Goal: Task Accomplishment & Management: Use online tool/utility

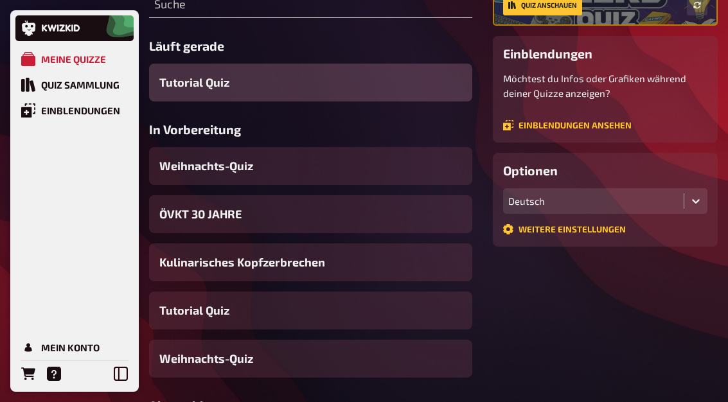
scroll to position [207, 0]
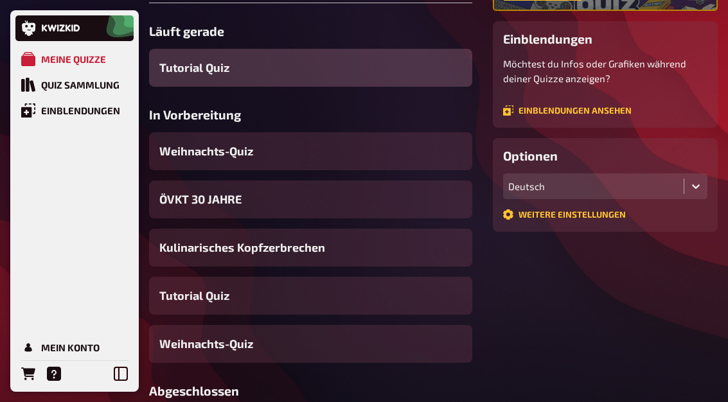
click at [186, 196] on span "ÖVKT 30 JAHRE" at bounding box center [200, 199] width 82 height 17
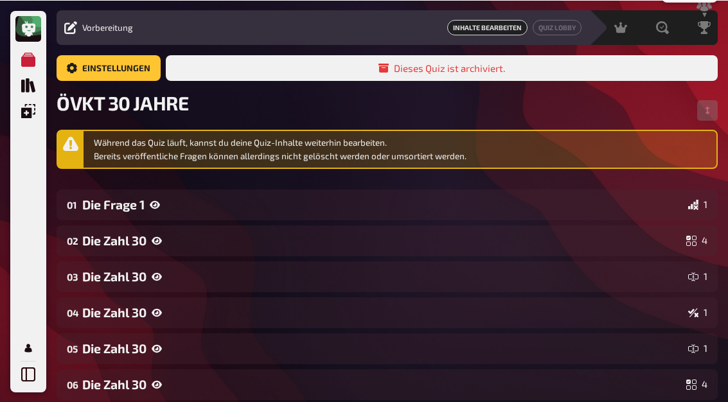
scroll to position [8, 0]
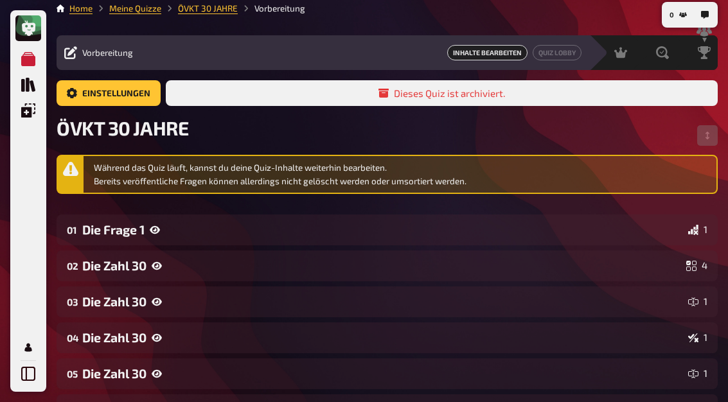
click at [113, 232] on div "Die Frage 1" at bounding box center [382, 229] width 600 height 15
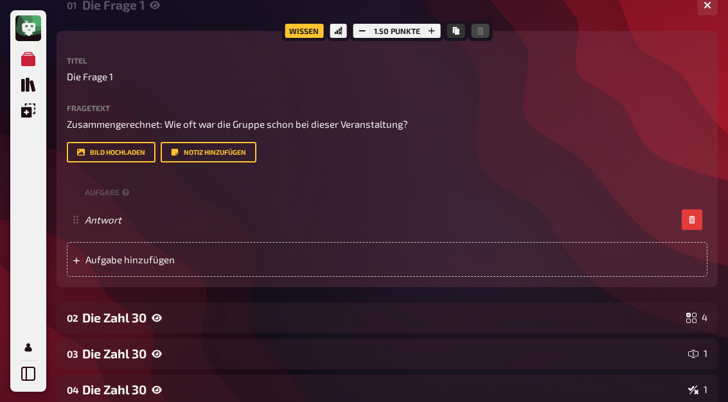
scroll to position [225, 0]
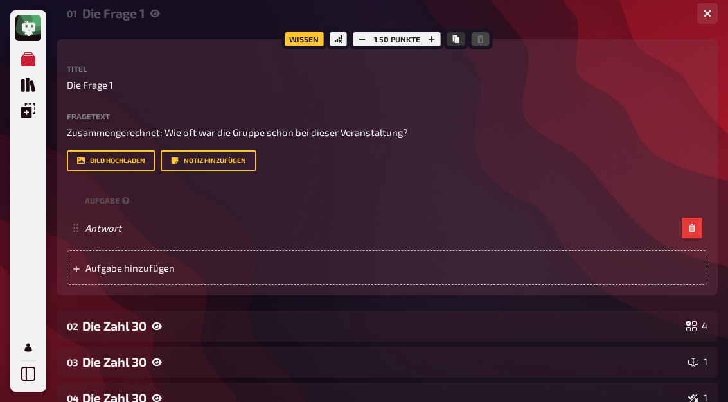
click at [99, 325] on div "Die Zahl 30" at bounding box center [381, 325] width 598 height 15
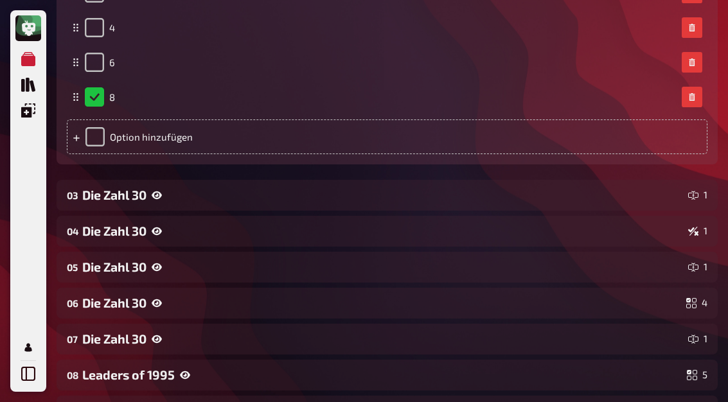
scroll to position [774, 0]
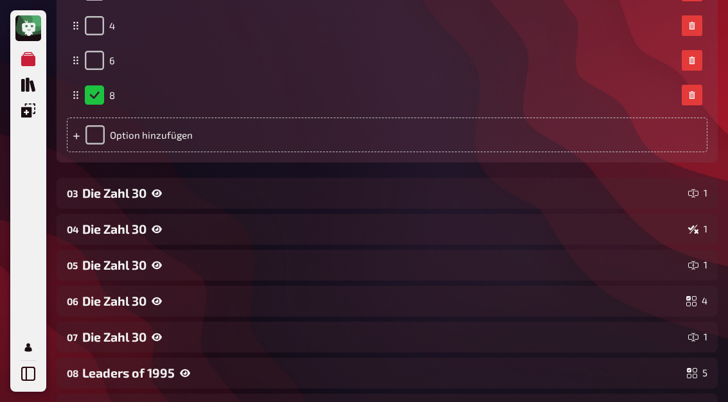
click at [93, 190] on div "Die Zahl 30" at bounding box center [382, 193] width 600 height 15
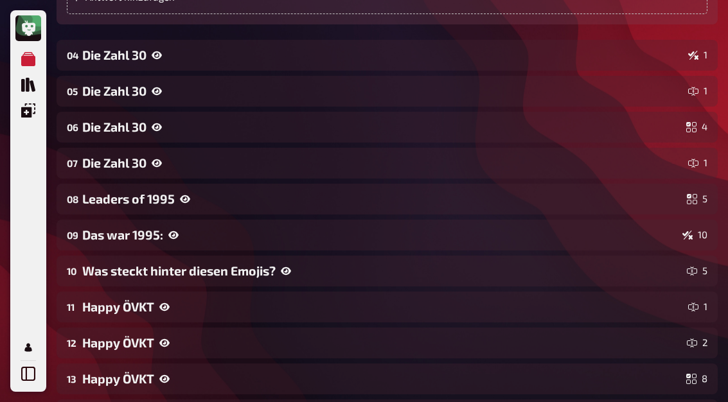
scroll to position [1225, 0]
click at [148, 57] on div "Die Zahl 30" at bounding box center [382, 55] width 600 height 15
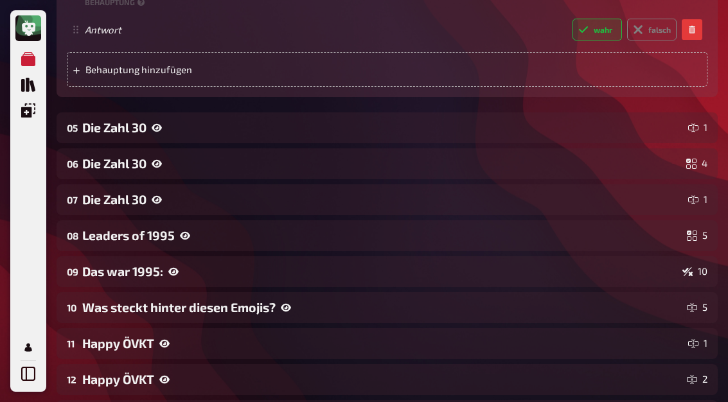
scroll to position [1465, 0]
click at [165, 113] on div "05 Die Zahl 30 1" at bounding box center [387, 127] width 661 height 31
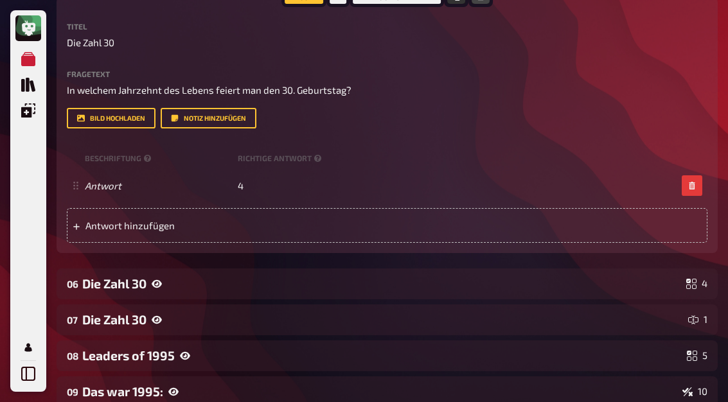
scroll to position [1631, 0]
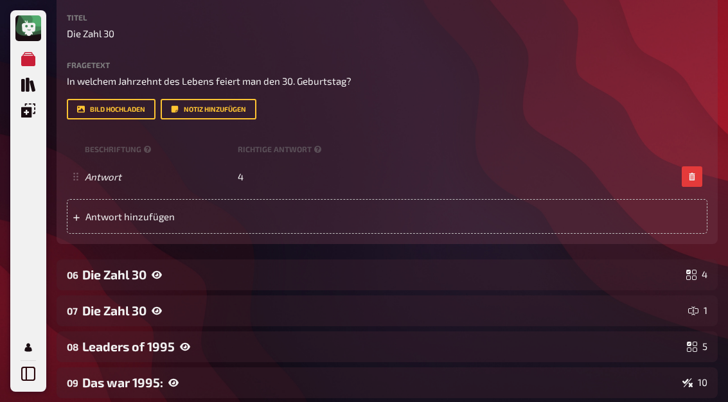
click at [84, 276] on div "Die Zahl 30" at bounding box center [381, 274] width 598 height 15
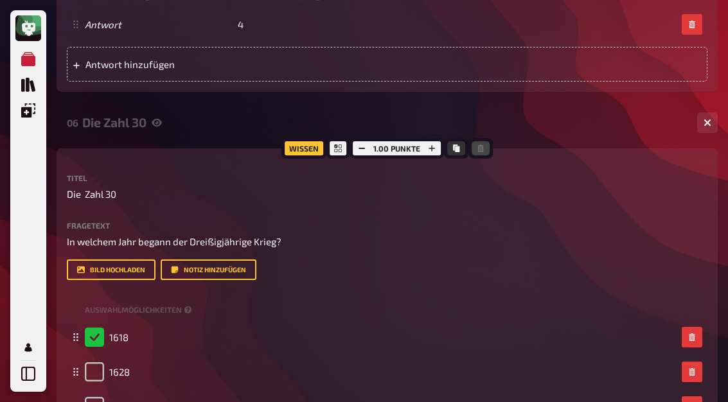
scroll to position [1784, 0]
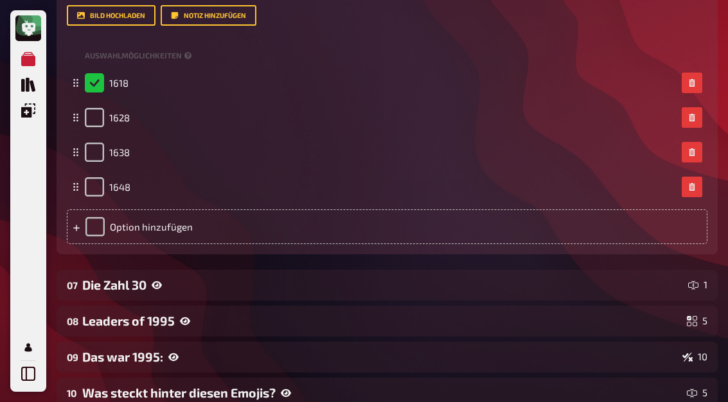
click at [160, 285] on icon at bounding box center [157, 285] width 10 height 10
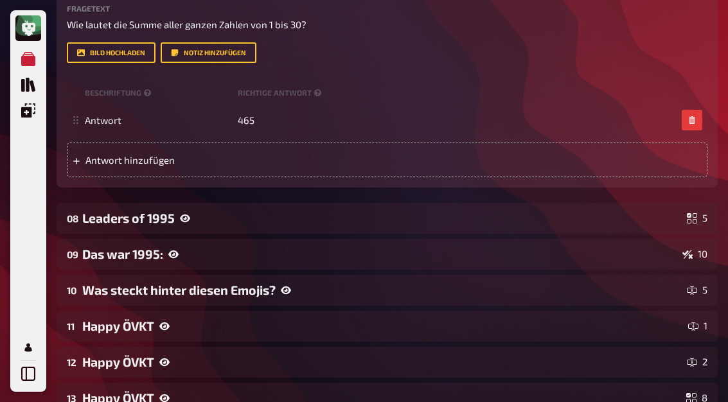
scroll to position [2417, 0]
click at [171, 222] on div "Leaders of 1995" at bounding box center [381, 218] width 599 height 15
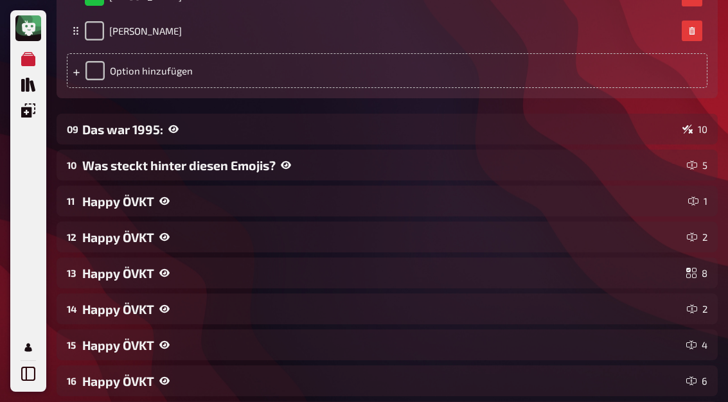
scroll to position [3048, 0]
click at [103, 124] on div "Das war 1995:" at bounding box center [379, 129] width 595 height 15
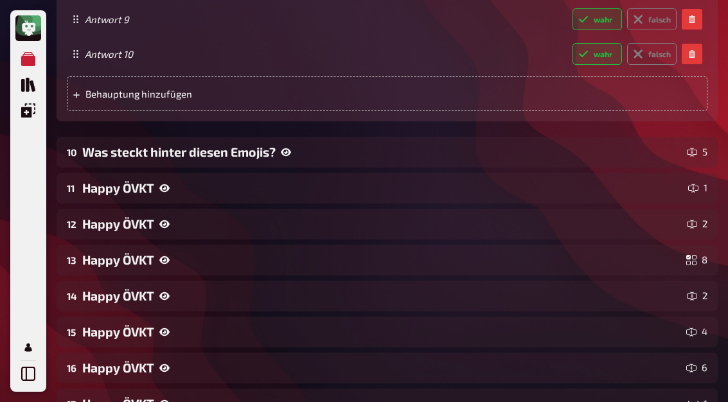
scroll to position [3952, 0]
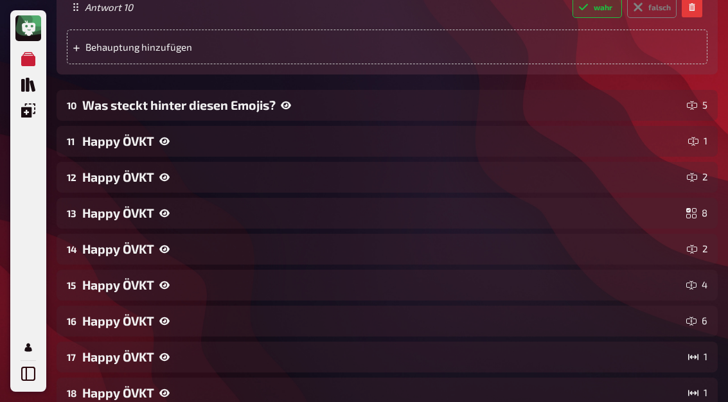
click at [277, 98] on div "Was steckt hinter diesen Emojis?" at bounding box center [381, 105] width 599 height 15
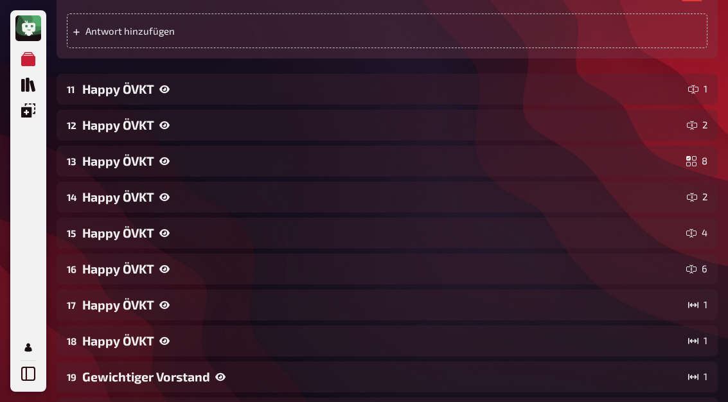
scroll to position [5283, 0]
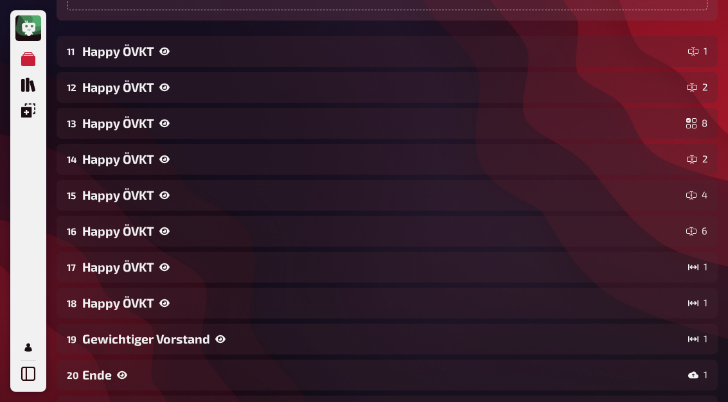
click at [149, 44] on div "Happy ÖVKT" at bounding box center [382, 51] width 600 height 15
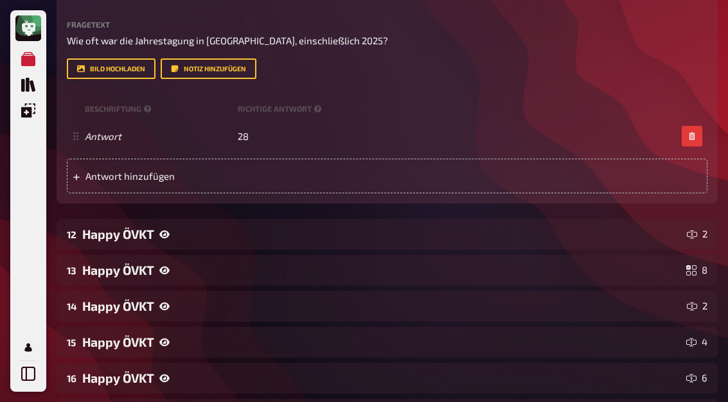
scroll to position [5428, 0]
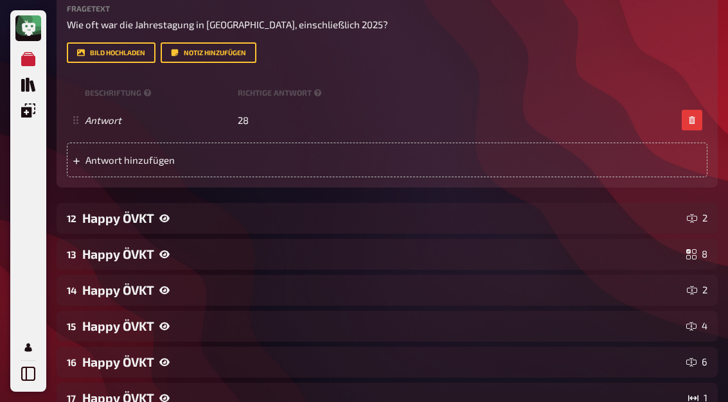
click at [207, 211] on div "Happy ÖVKT" at bounding box center [381, 218] width 599 height 15
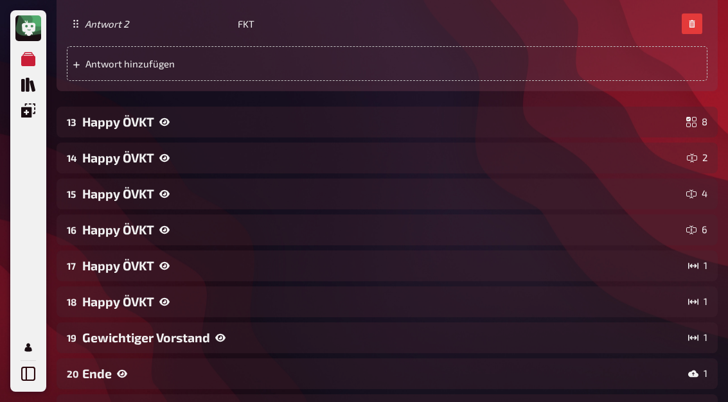
scroll to position [5872, 0]
click at [259, 114] on div "Happy ÖVKT" at bounding box center [381, 121] width 598 height 15
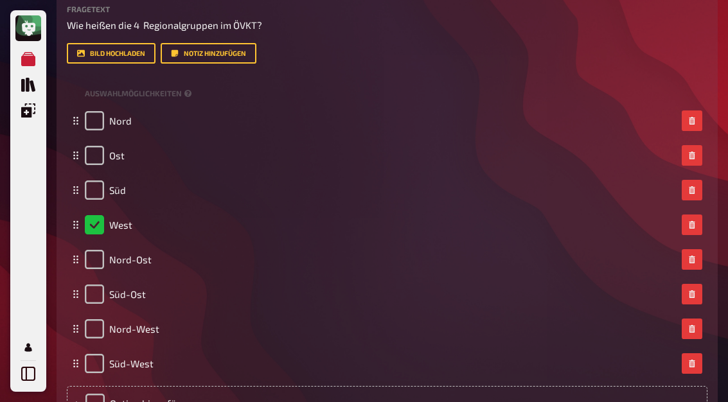
scroll to position [6089, 0]
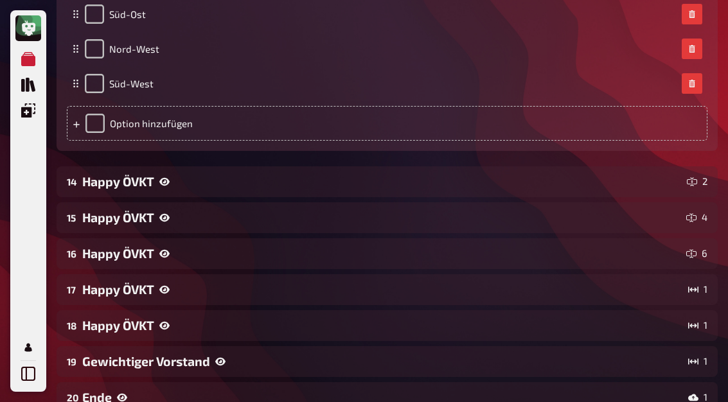
click at [158, 174] on div "Happy ÖVKT" at bounding box center [381, 181] width 599 height 15
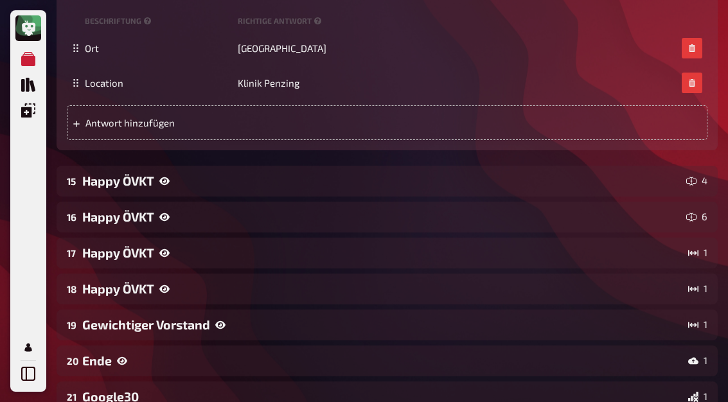
scroll to position [6716, 0]
click at [263, 173] on div "Happy ÖVKT" at bounding box center [381, 180] width 598 height 15
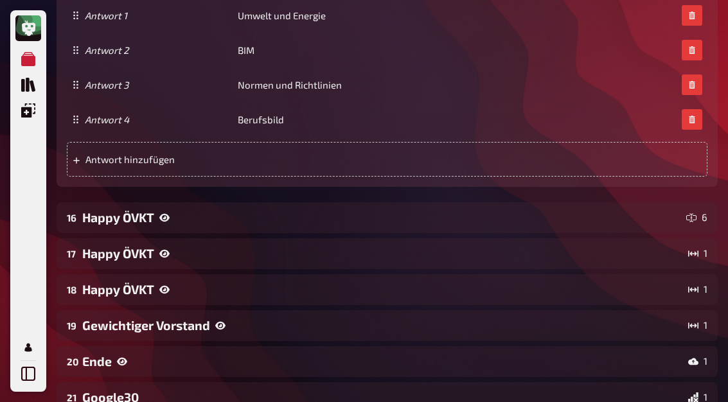
scroll to position [7096, 0]
click at [100, 210] on div "Happy ÖVKT" at bounding box center [381, 217] width 598 height 15
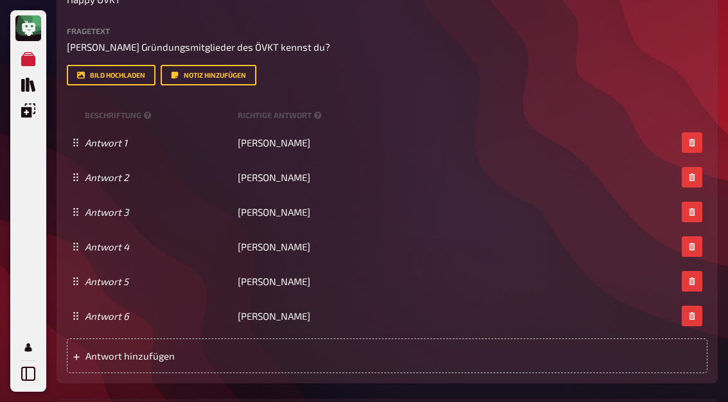
scroll to position [7375, 0]
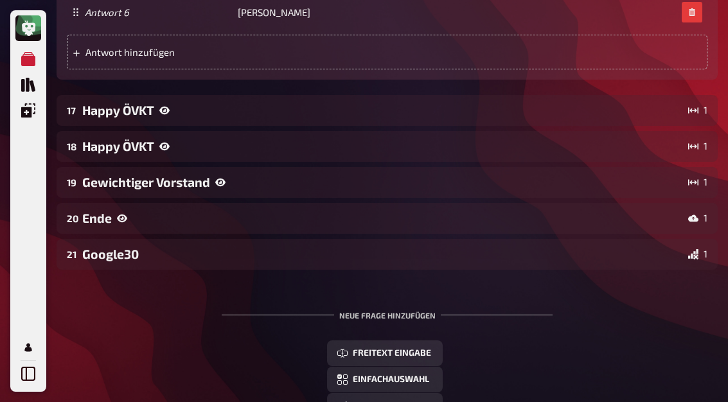
click at [173, 103] on div "Happy ÖVKT" at bounding box center [382, 110] width 600 height 15
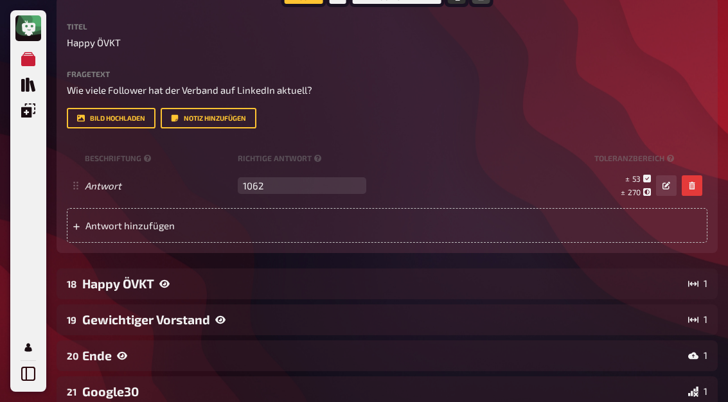
scroll to position [7830, 0]
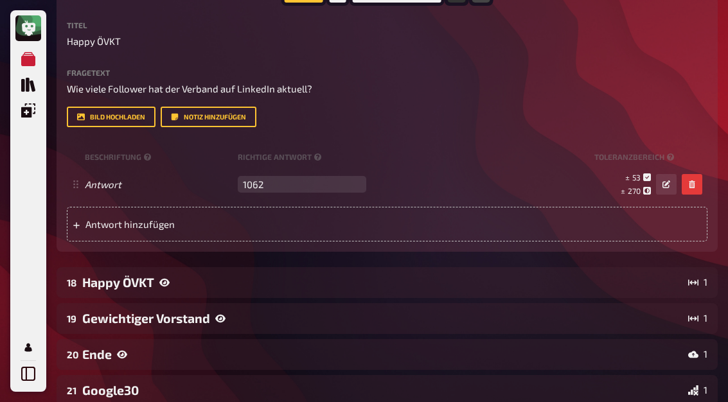
click at [248, 275] on div "Happy ÖVKT" at bounding box center [382, 282] width 600 height 15
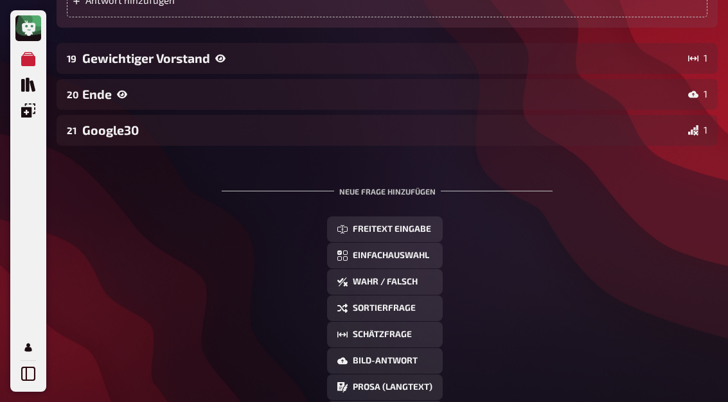
scroll to position [8367, 0]
click at [213, 51] on div "Gewichtiger Vorstand" at bounding box center [382, 58] width 600 height 15
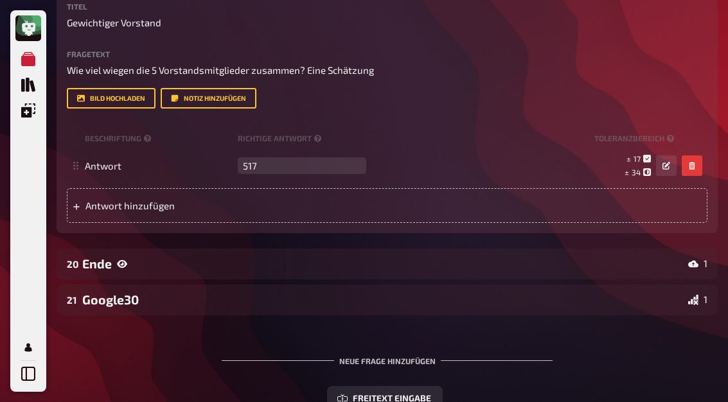
scroll to position [8477, 0]
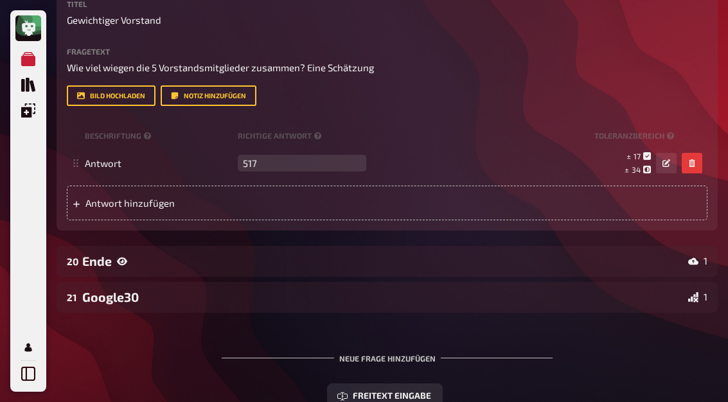
click at [239, 254] on div "Ende" at bounding box center [382, 261] width 600 height 15
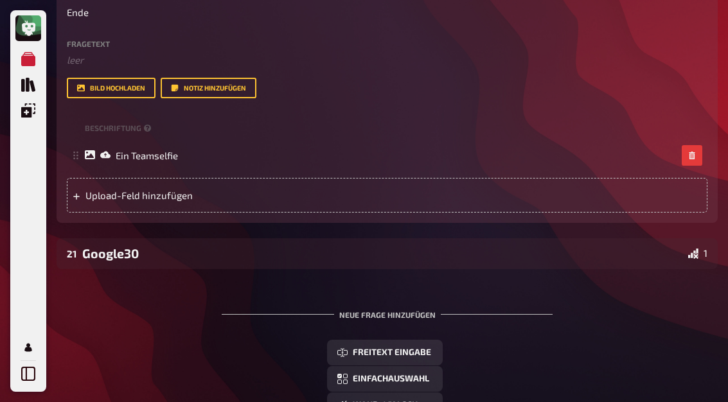
scroll to position [8812, 0]
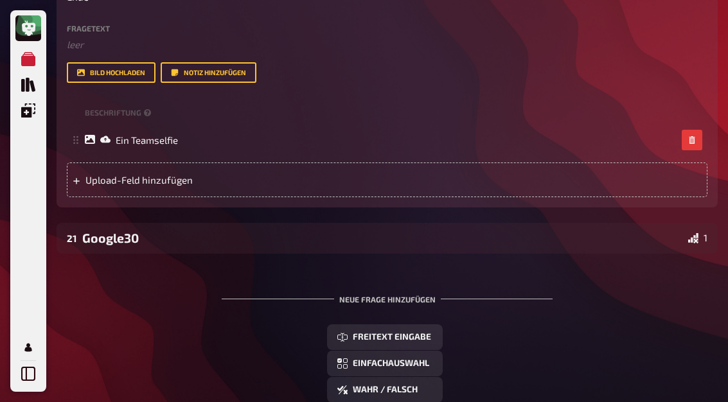
click at [213, 231] on div "Google30" at bounding box center [382, 238] width 600 height 15
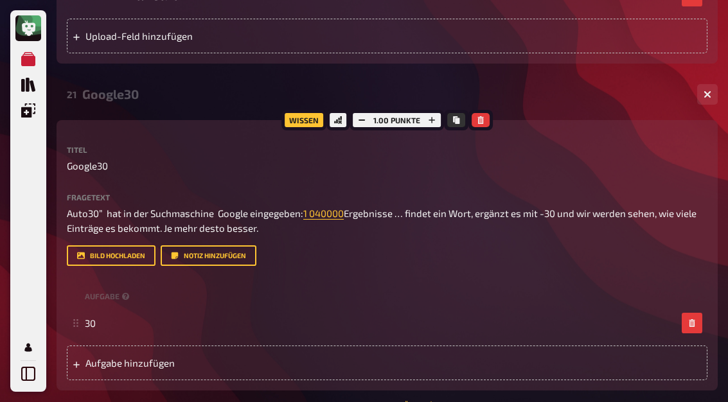
scroll to position [8959, 0]
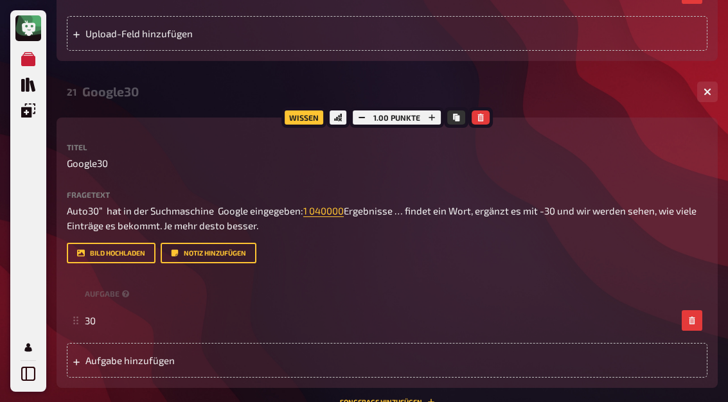
click at [711, 82] on button "button" at bounding box center [707, 92] width 21 height 21
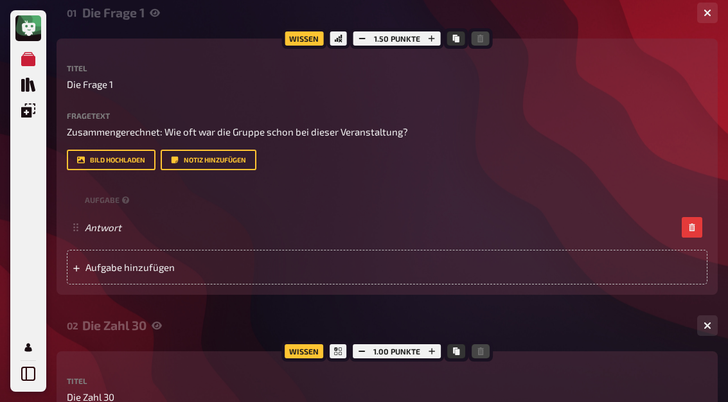
scroll to position [0, 0]
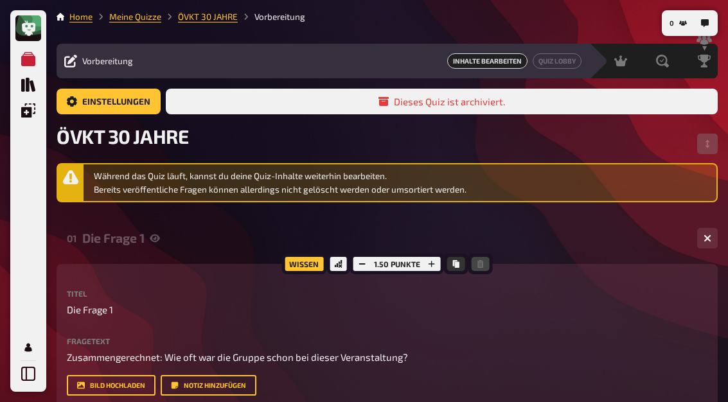
click at [497, 101] on div "Dieses Quiz ist archiviert." at bounding box center [442, 102] width 552 height 26
click at [501, 60] on span "Inhalte Bearbeiten" at bounding box center [487, 60] width 80 height 15
click at [564, 62] on link "Quiz Lobby" at bounding box center [556, 60] width 49 height 15
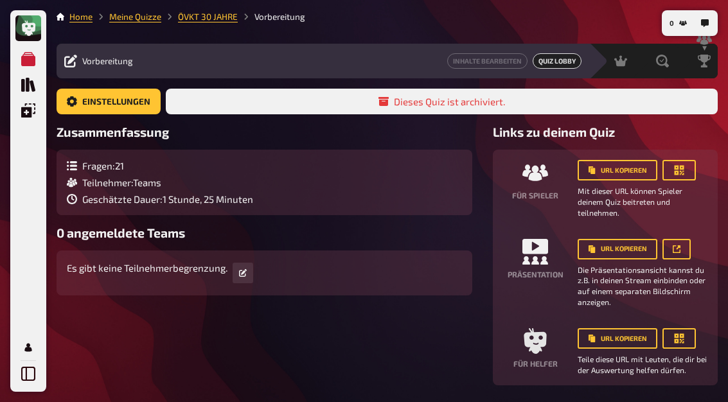
click at [495, 59] on link "Inhalte Bearbeiten" at bounding box center [487, 60] width 80 height 15
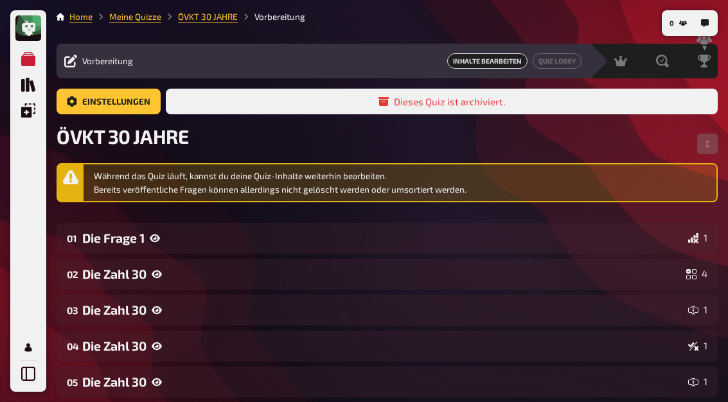
click at [91, 66] on span "Vorbereitung" at bounding box center [107, 61] width 51 height 10
click at [89, 58] on span "Vorbereitung" at bounding box center [107, 61] width 51 height 10
click at [0, 0] on span "Siegerehrung" at bounding box center [0, 0] width 0 height 0
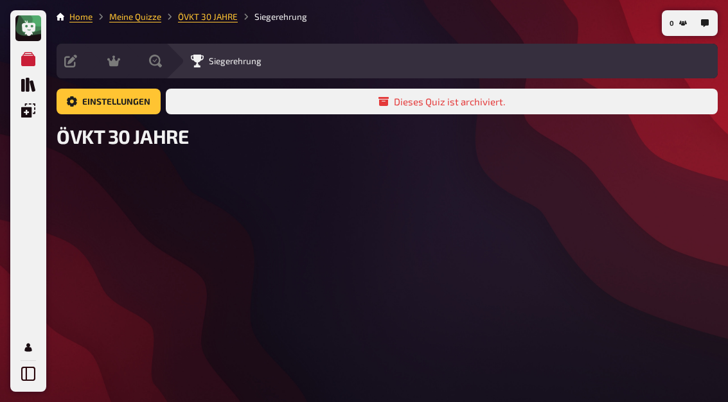
click at [688, 24] on button "0" at bounding box center [678, 23] width 28 height 21
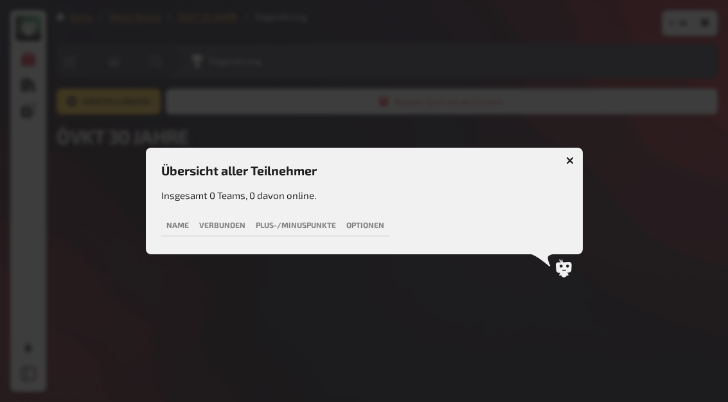
click at [578, 269] on div at bounding box center [364, 201] width 728 height 402
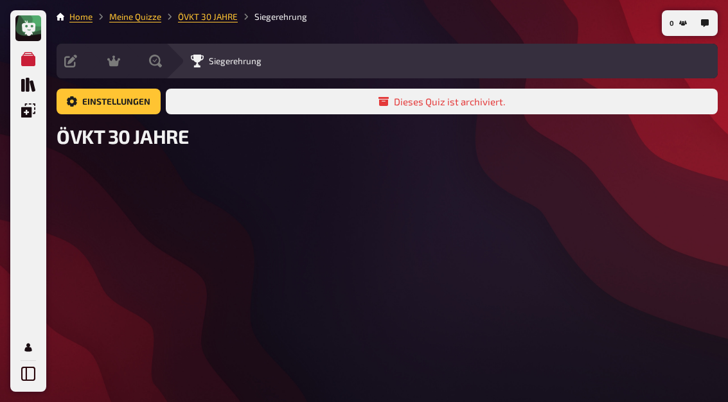
click at [708, 16] on button "button" at bounding box center [704, 23] width 21 height 21
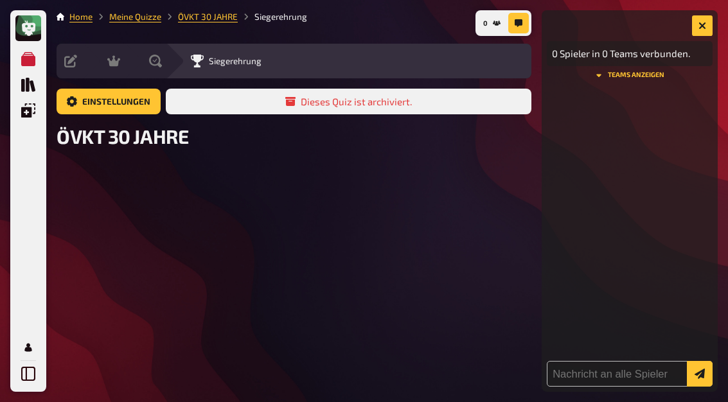
click at [93, 97] on link "Einstellungen" at bounding box center [109, 102] width 104 height 26
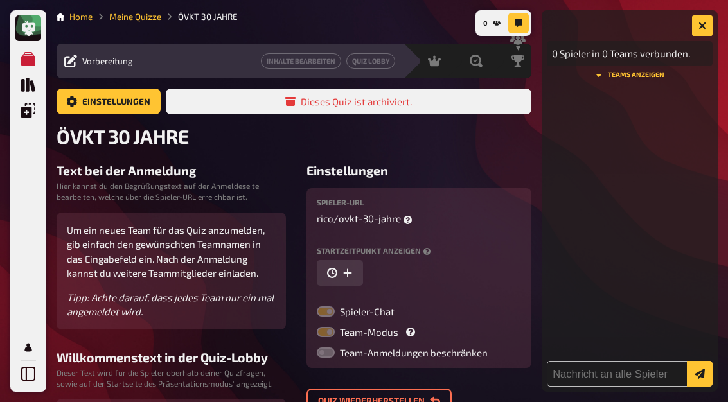
click at [94, 62] on span "Vorbereitung" at bounding box center [107, 61] width 51 height 10
click at [91, 57] on span "Vorbereitung" at bounding box center [107, 61] width 51 height 10
click at [85, 60] on span "Vorbereitung" at bounding box center [107, 61] width 51 height 10
click at [329, 55] on link "Inhalte Bearbeiten" at bounding box center [301, 60] width 80 height 15
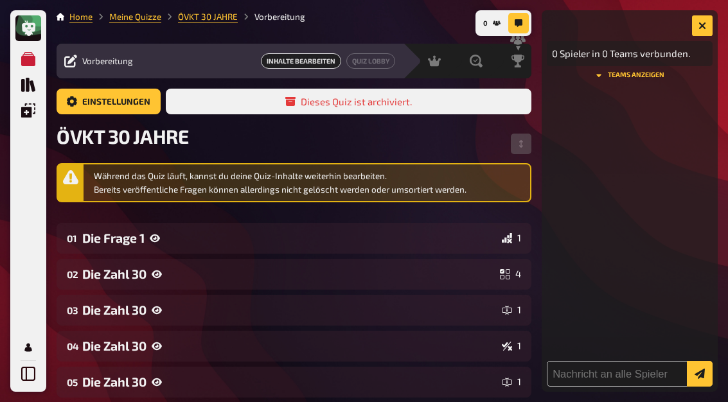
click at [649, 79] on button "Teams anzeigen" at bounding box center [629, 75] width 166 height 8
click at [656, 89] on button "Teams ausblenden" at bounding box center [629, 85] width 166 height 8
click at [704, 19] on button "button" at bounding box center [702, 25] width 21 height 21
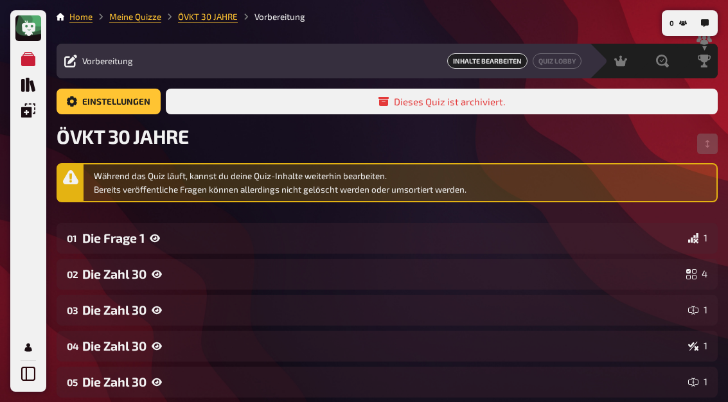
click at [712, 18] on button "button" at bounding box center [704, 23] width 21 height 21
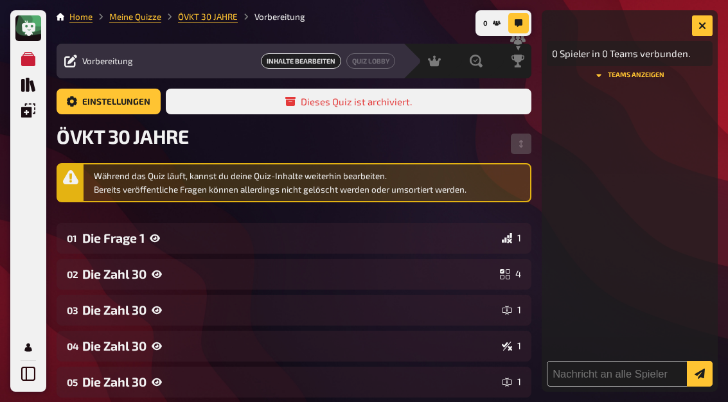
click at [705, 23] on icon "button" at bounding box center [702, 25] width 12 height 12
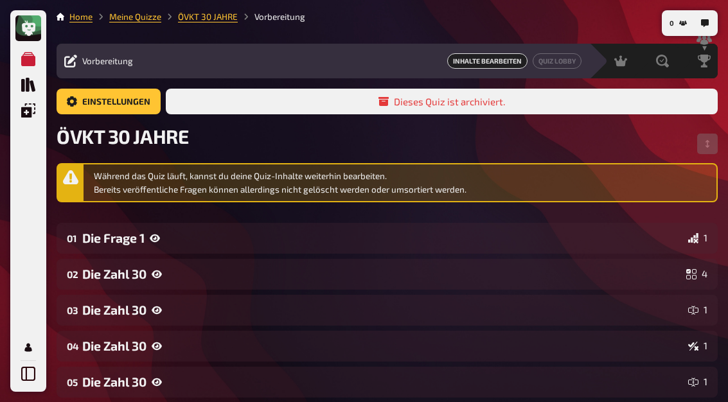
click at [714, 53] on div "Siegerehrung" at bounding box center [694, 61] width 45 height 35
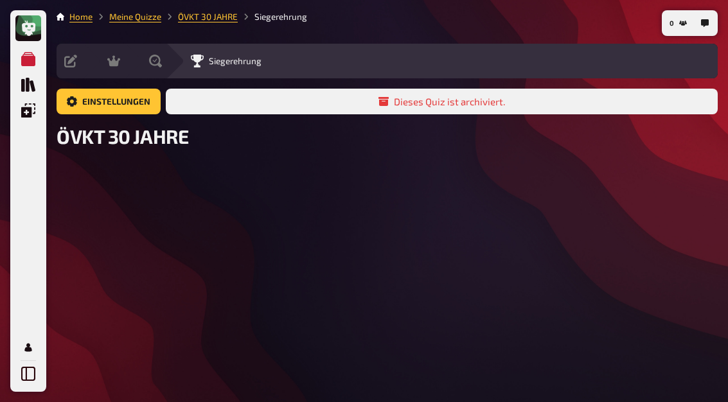
click at [683, 24] on icon "button" at bounding box center [683, 23] width 8 height 5
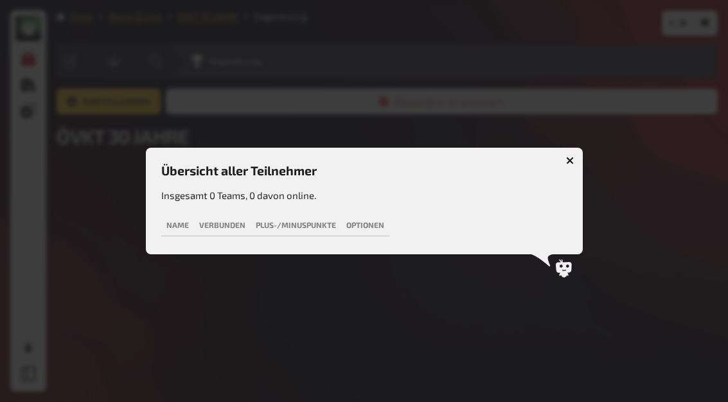
click at [176, 226] on th "Name" at bounding box center [177, 225] width 33 height 21
click at [262, 223] on th "Plus-/Minuspunkte" at bounding box center [295, 225] width 91 height 21
click at [355, 223] on th "Optionen" at bounding box center [365, 225] width 48 height 21
click at [570, 155] on button "button" at bounding box center [569, 160] width 21 height 21
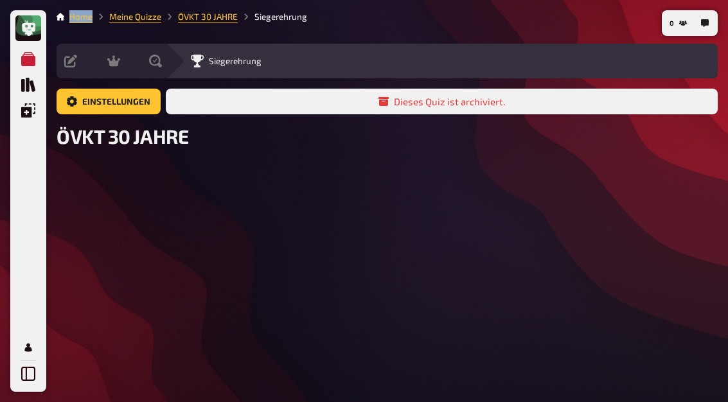
click at [687, 21] on button "0" at bounding box center [678, 23] width 28 height 21
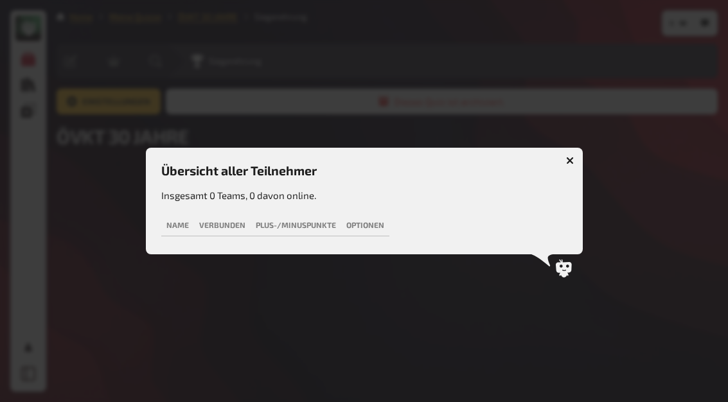
click at [571, 160] on icon "button" at bounding box center [570, 161] width 8 height 8
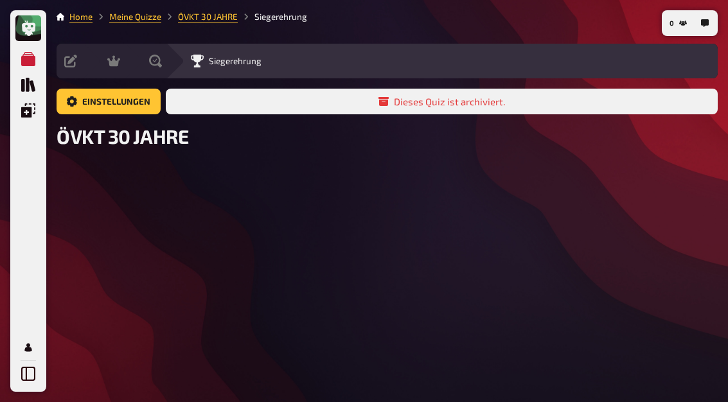
click at [106, 101] on link "Einstellungen" at bounding box center [109, 102] width 104 height 26
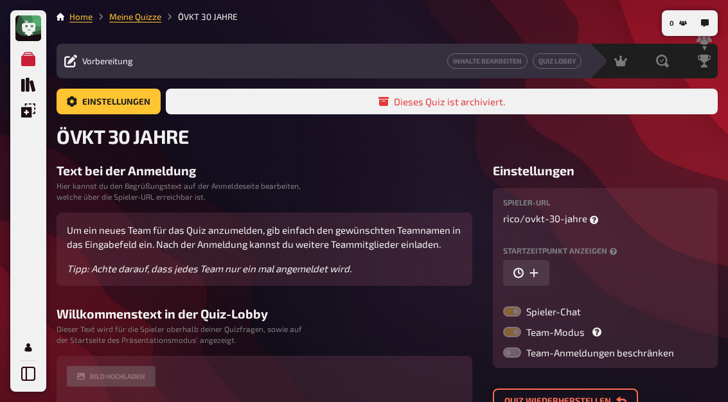
click at [132, 19] on link "Meine Quizze" at bounding box center [135, 17] width 52 height 10
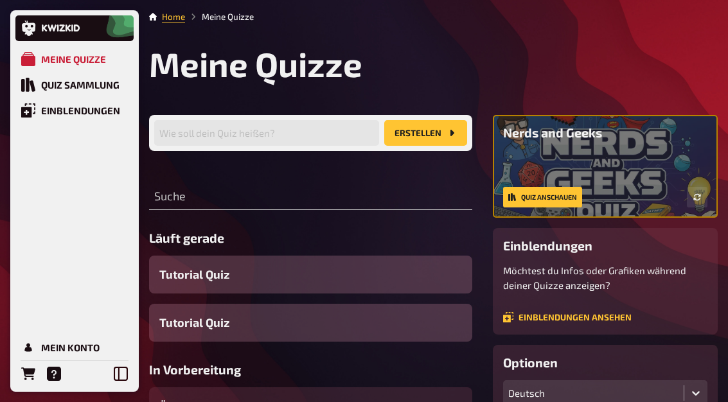
click at [227, 21] on li "Meine Quizze" at bounding box center [219, 16] width 69 height 13
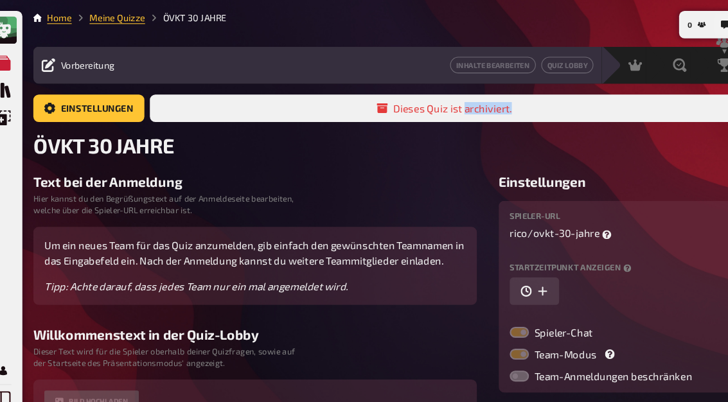
click at [527, 132] on h2 "ÖVKT 30 JAHRE" at bounding box center [387, 136] width 661 height 23
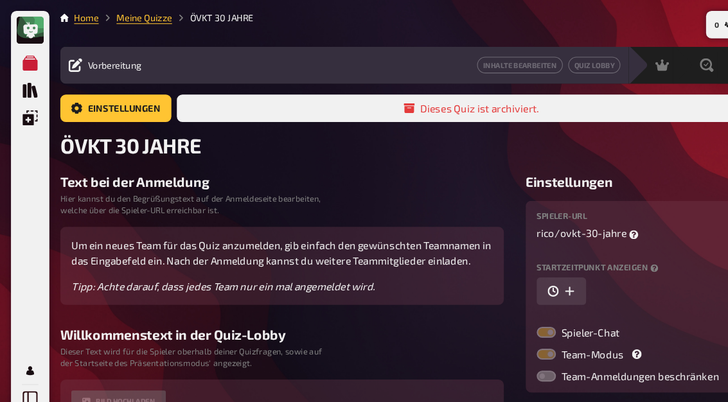
click at [23, 58] on icon "Meine Quizze" at bounding box center [28, 59] width 14 height 14
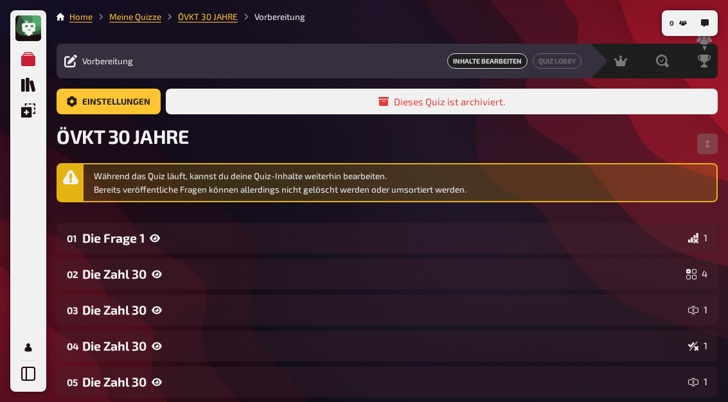
click at [86, 59] on span "Vorbereitung" at bounding box center [107, 61] width 51 height 10
click at [83, 62] on span "Vorbereitung" at bounding box center [107, 61] width 51 height 10
click at [103, 240] on div "Die Frage 1" at bounding box center [382, 238] width 600 height 15
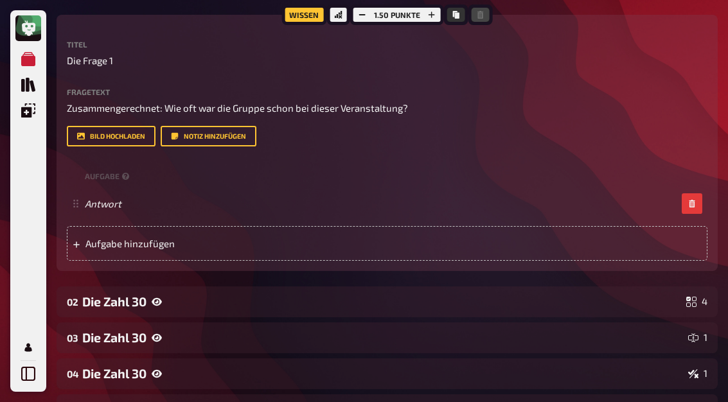
scroll to position [270, 0]
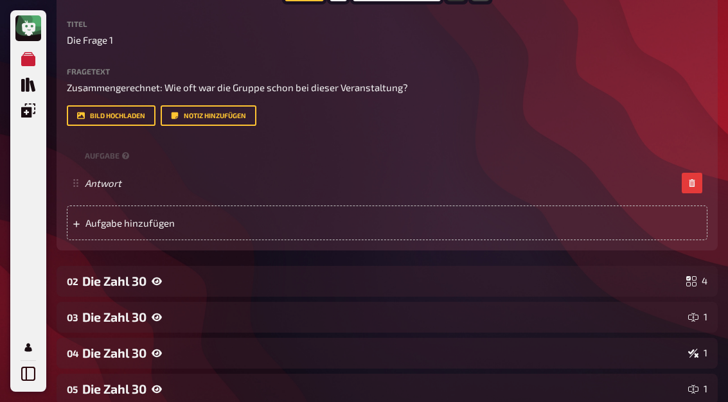
click at [88, 282] on div "Die Zahl 30" at bounding box center [381, 281] width 598 height 15
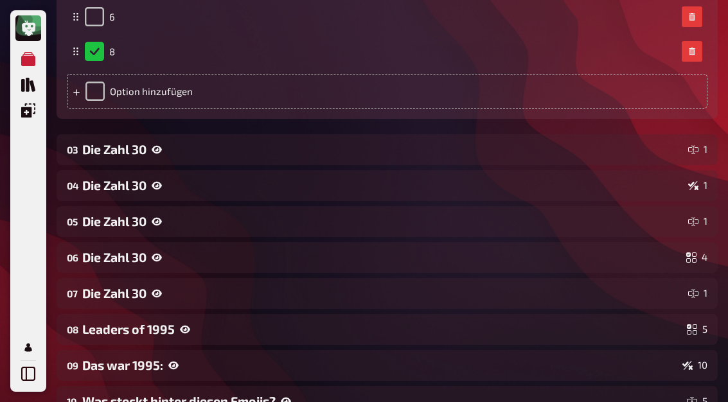
scroll to position [819, 0]
click at [106, 152] on div "Die Zahl 30" at bounding box center [382, 148] width 600 height 15
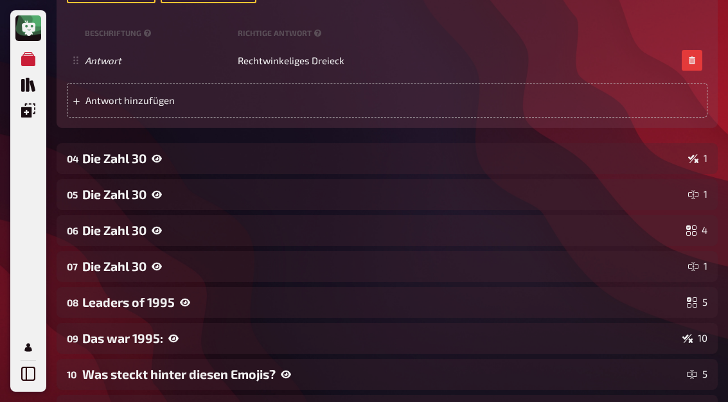
scroll to position [1109, 0]
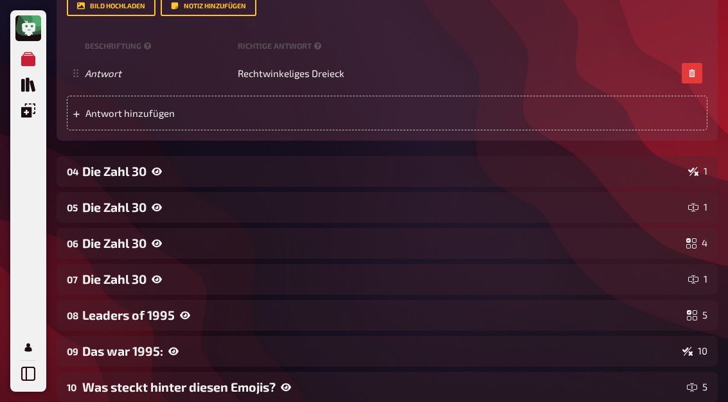
click at [94, 175] on div "Die Zahl 30" at bounding box center [382, 171] width 600 height 15
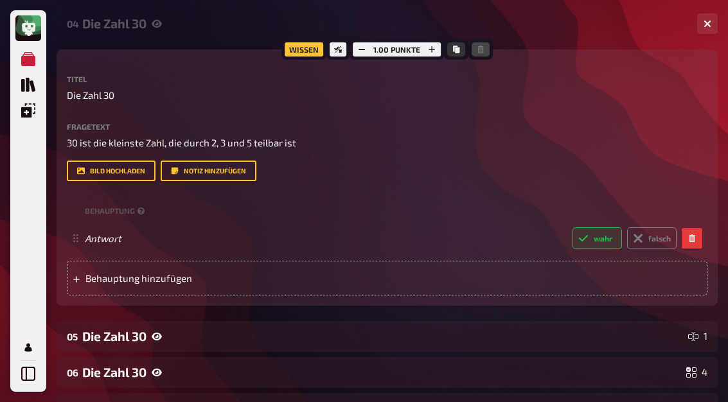
scroll to position [1271, 0]
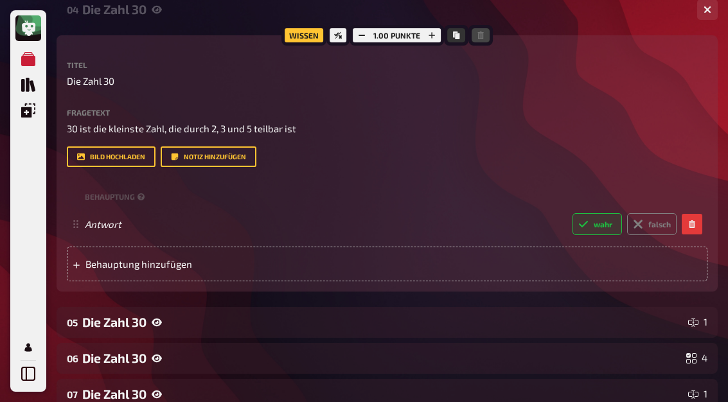
click at [92, 320] on div "Die Zahl 30" at bounding box center [382, 322] width 600 height 15
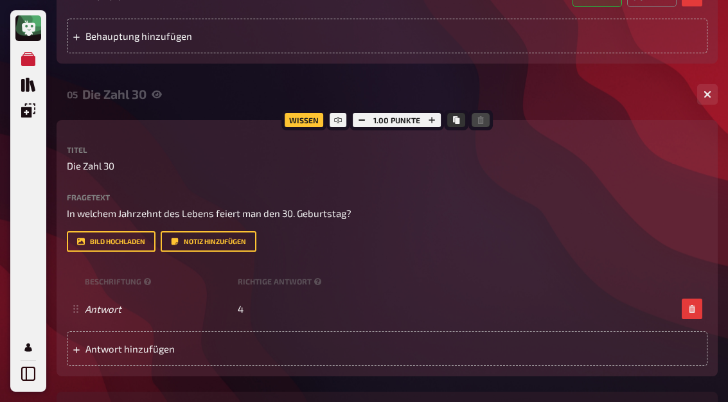
scroll to position [1499, 0]
click at [100, 401] on div "Die Zahl 30" at bounding box center [381, 406] width 598 height 15
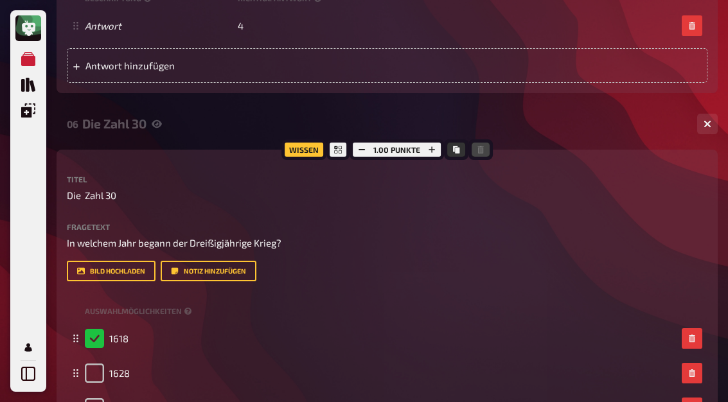
scroll to position [1799, 0]
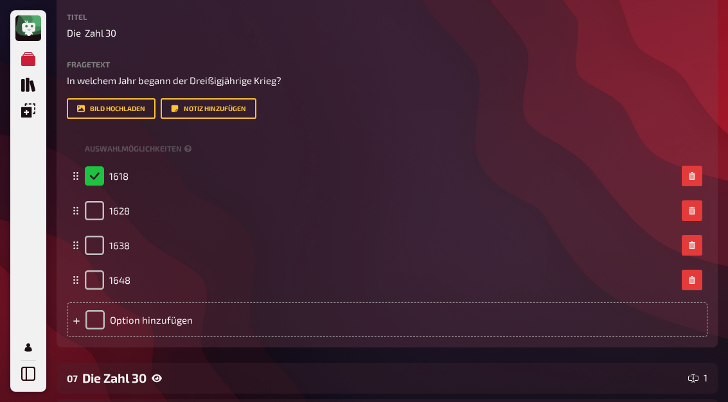
click at [104, 383] on div "Die Zahl 30" at bounding box center [382, 378] width 600 height 15
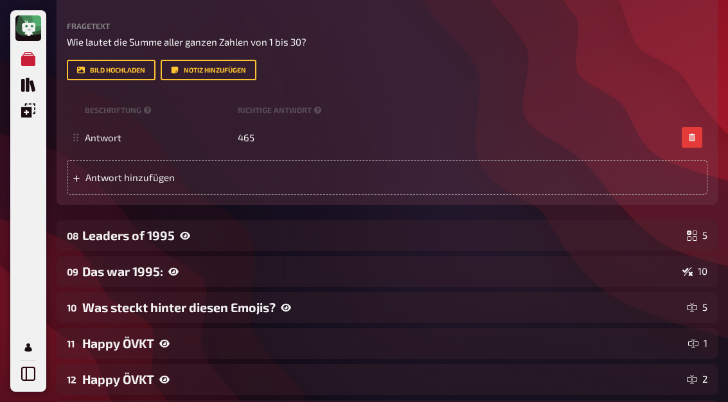
scroll to position [2400, 0]
click at [107, 281] on div "09 Das war 1995: 10" at bounding box center [387, 271] width 661 height 31
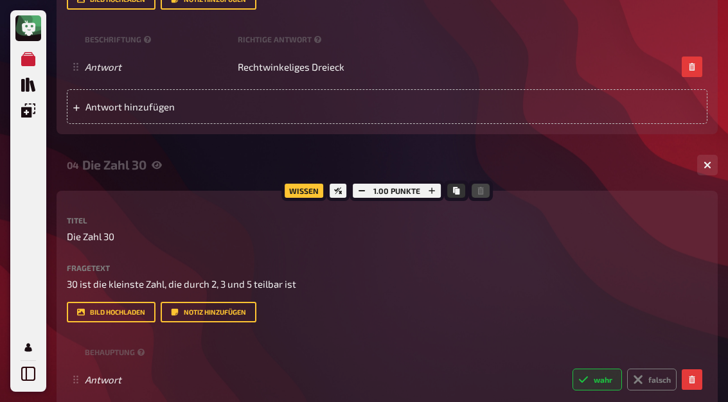
scroll to position [1052, 0]
